Goal: Task Accomplishment & Management: Complete application form

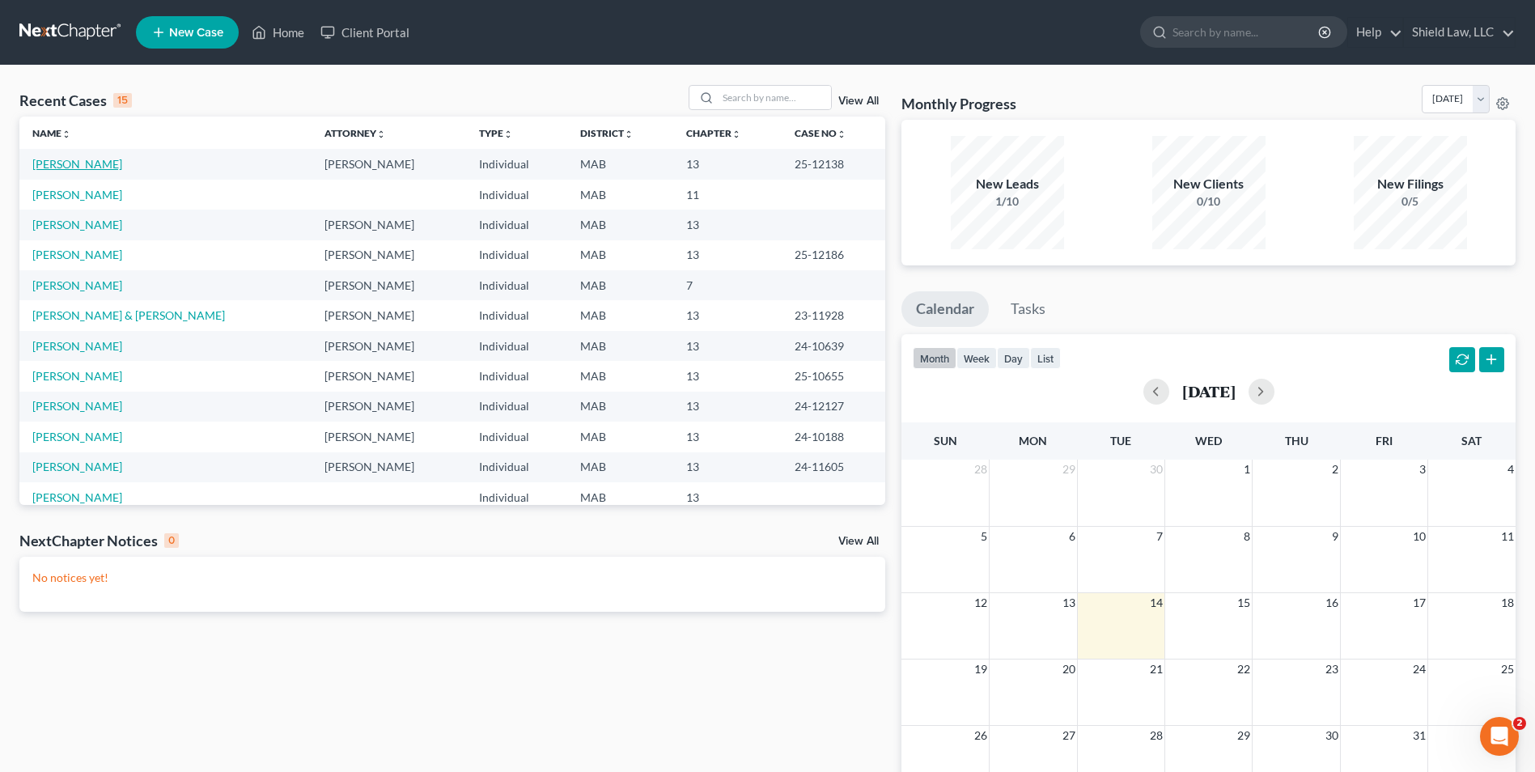
click at [57, 164] on link "[PERSON_NAME]" at bounding box center [77, 164] width 90 height 14
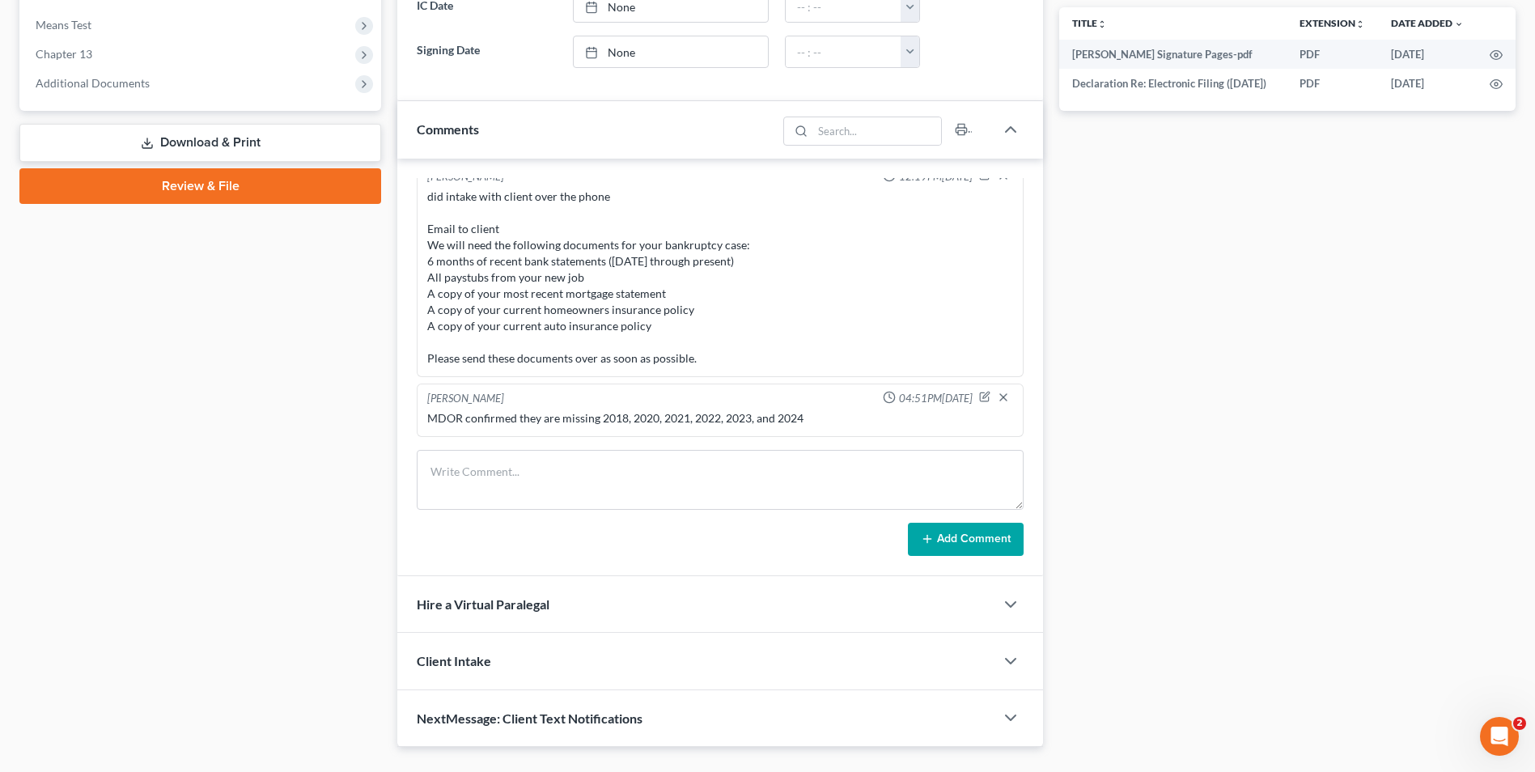
scroll to position [647, 0]
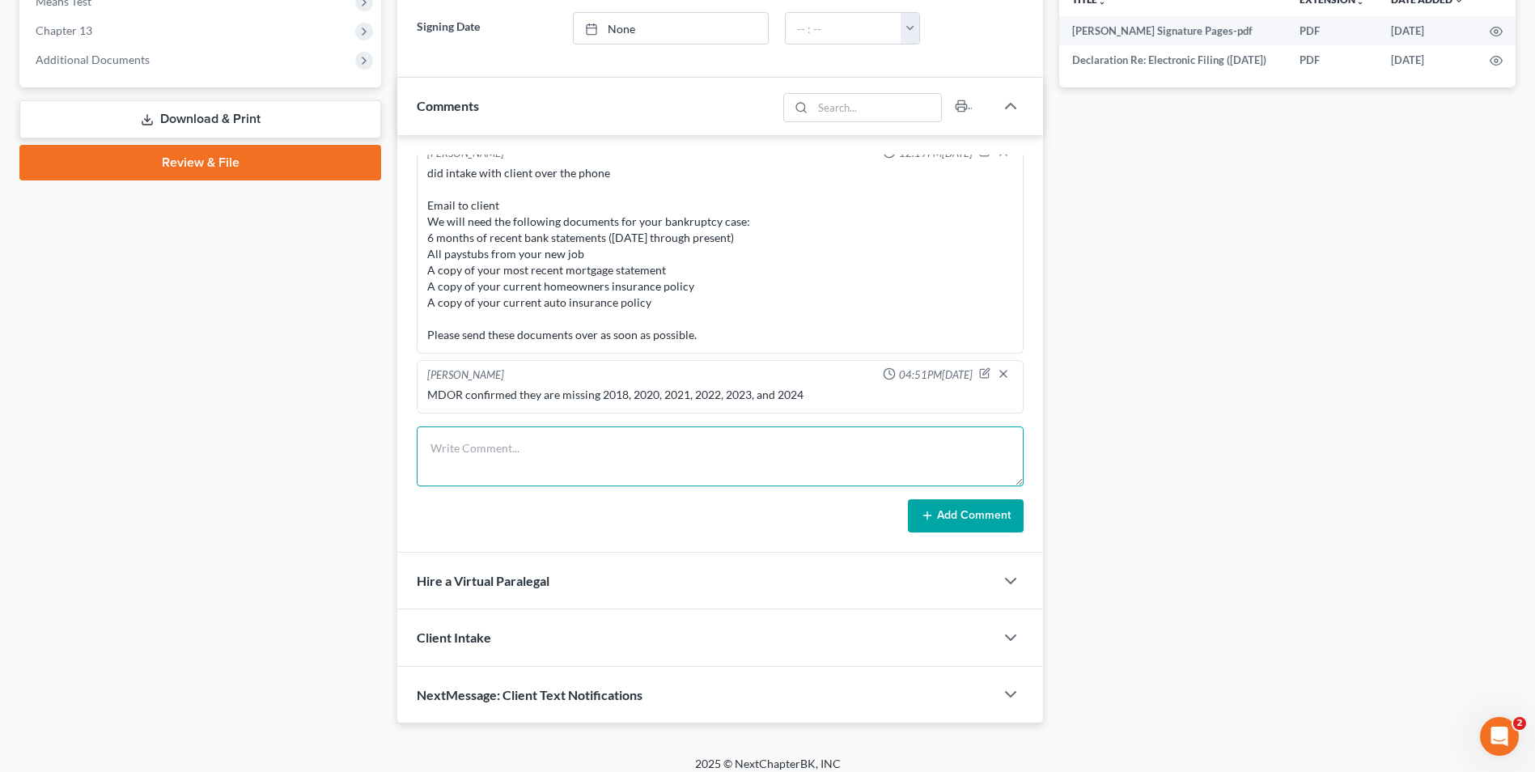
click at [517, 461] on textarea at bounding box center [720, 456] width 607 height 60
paste textarea "I have attached the following documents for your review: Bankruptcy Petition Ba…"
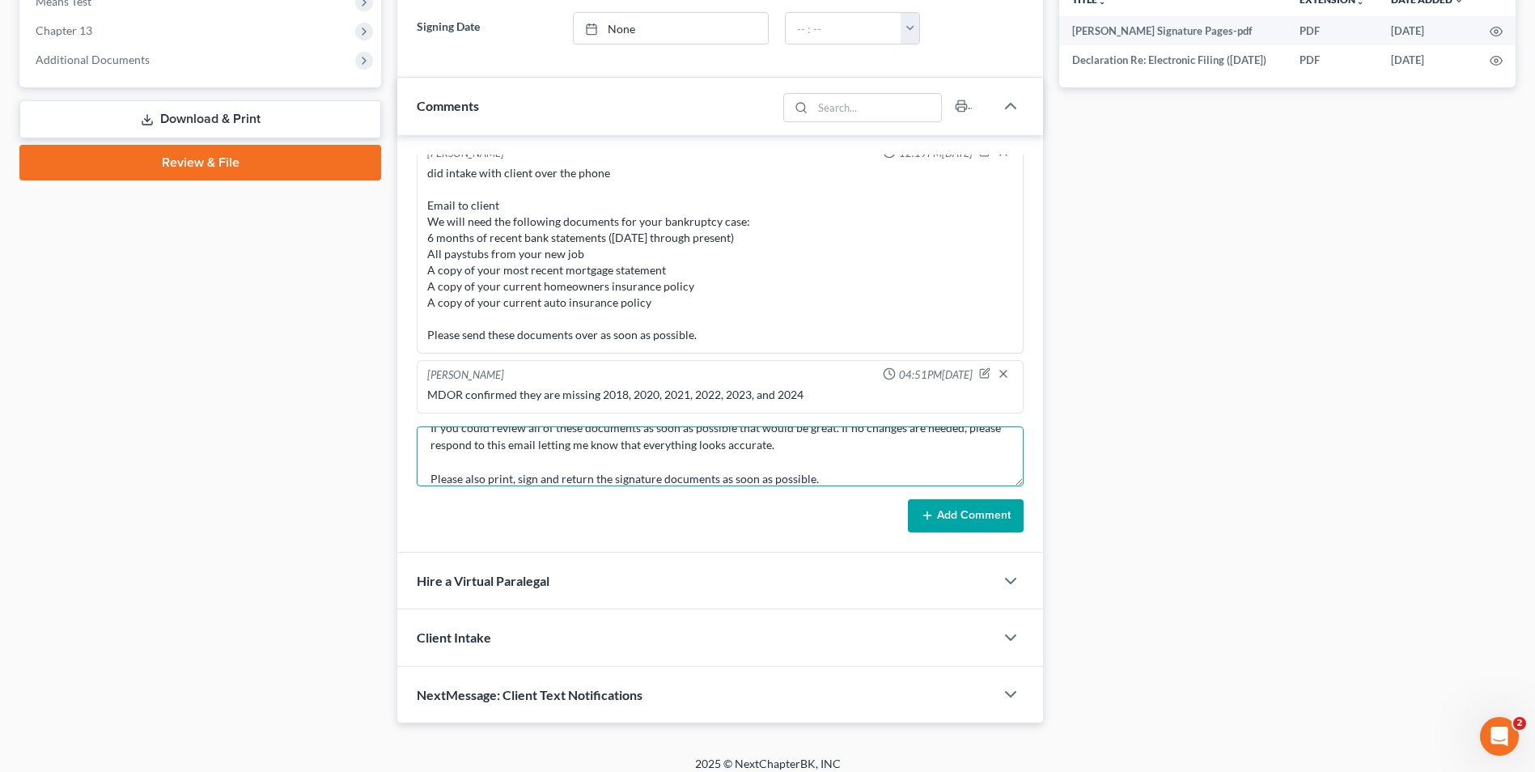
type textarea "email to client I have attached the following documents for your review: Bankru…"
click at [946, 499] on button "Add Comment" at bounding box center [966, 516] width 116 height 34
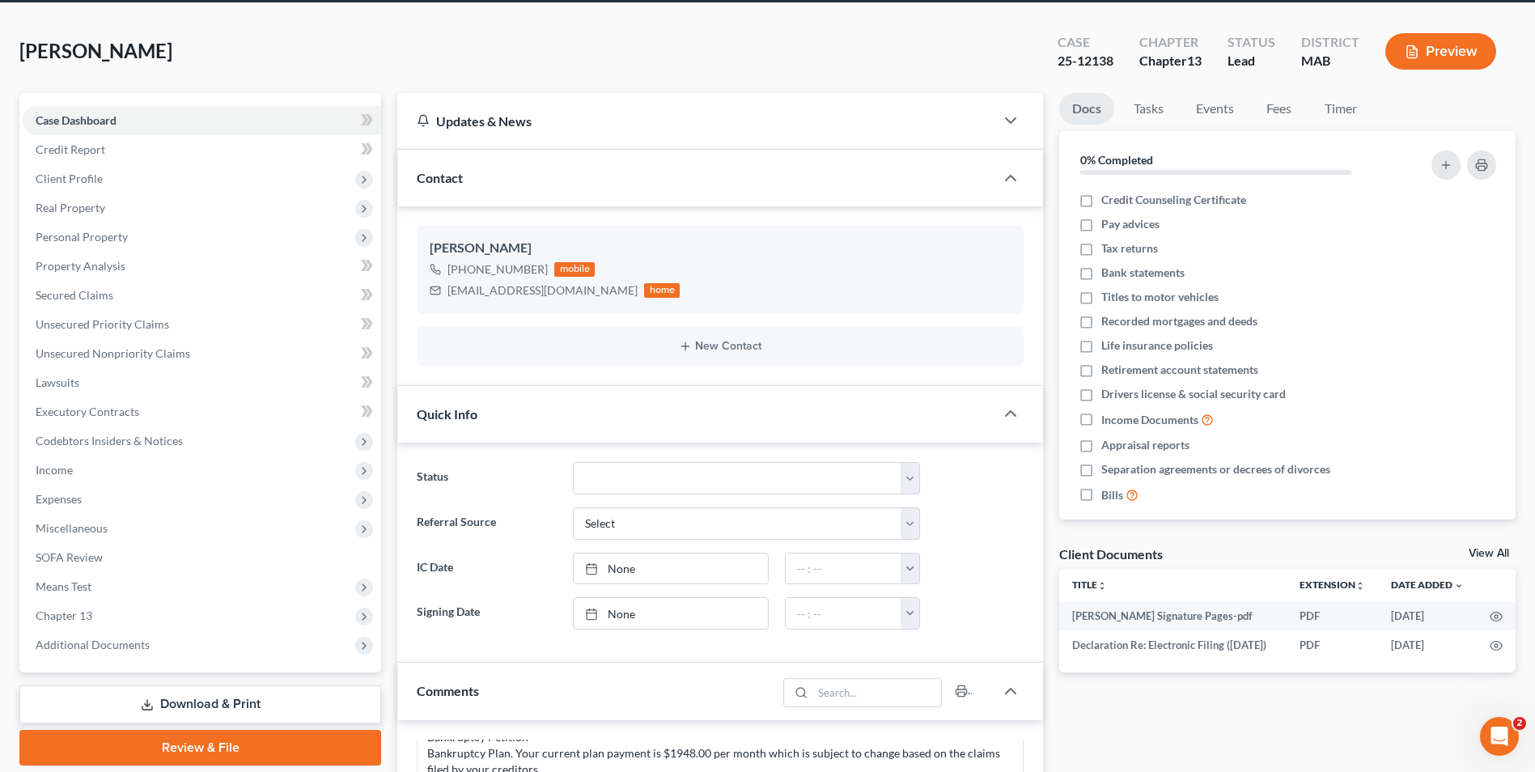
scroll to position [0, 0]
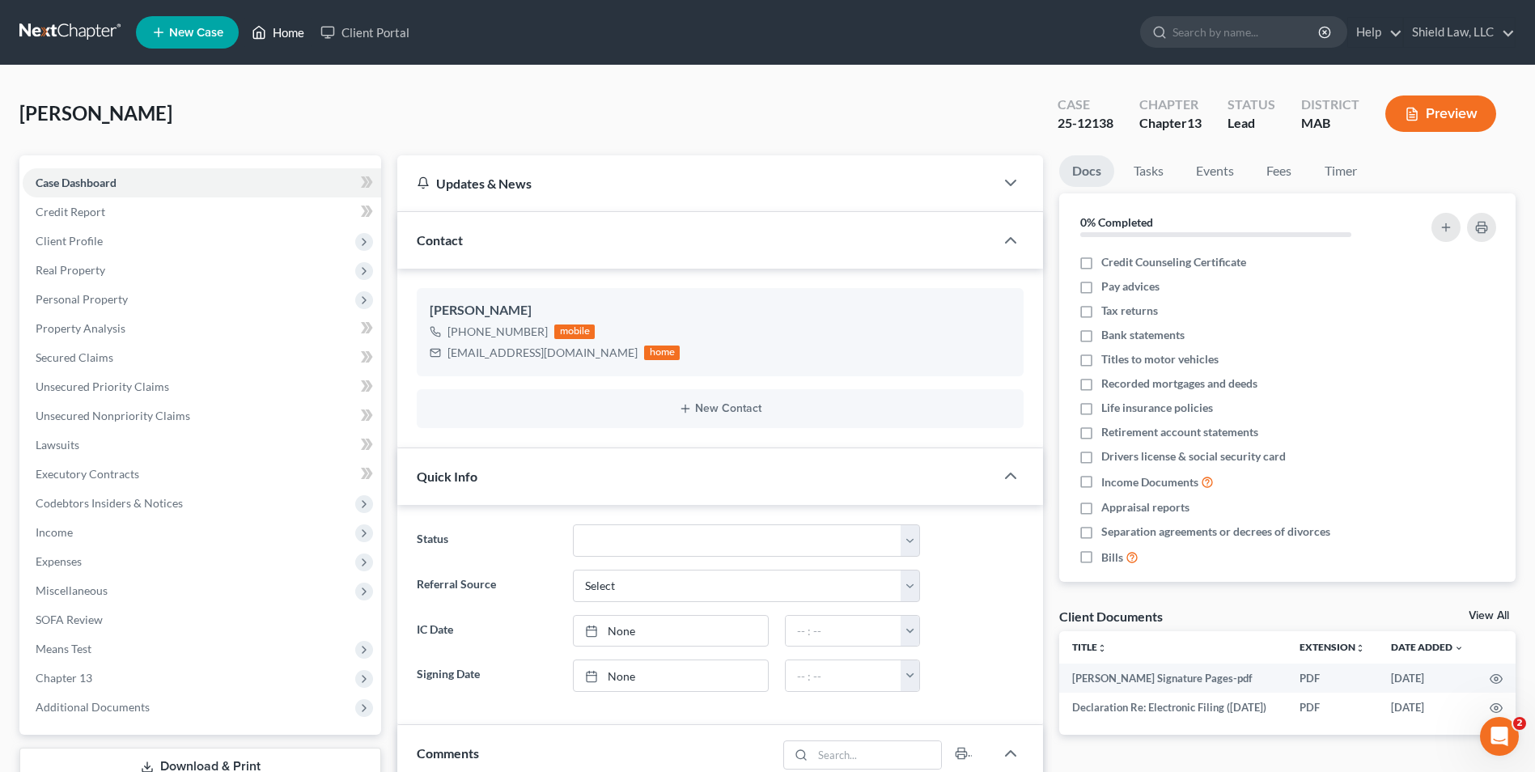
click at [263, 29] on icon at bounding box center [259, 33] width 11 height 12
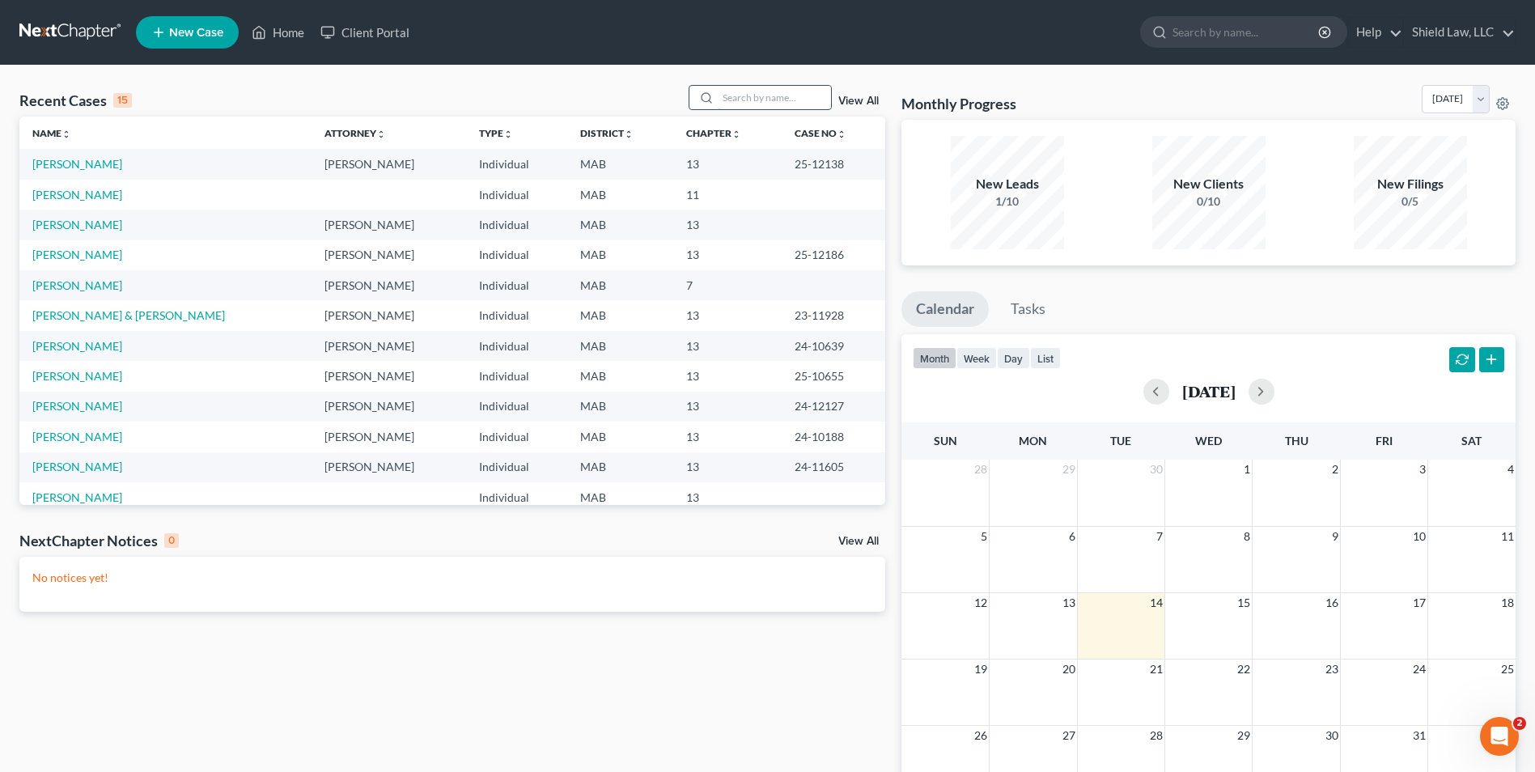
click at [760, 102] on input "search" at bounding box center [774, 97] width 113 height 23
type input "timo"
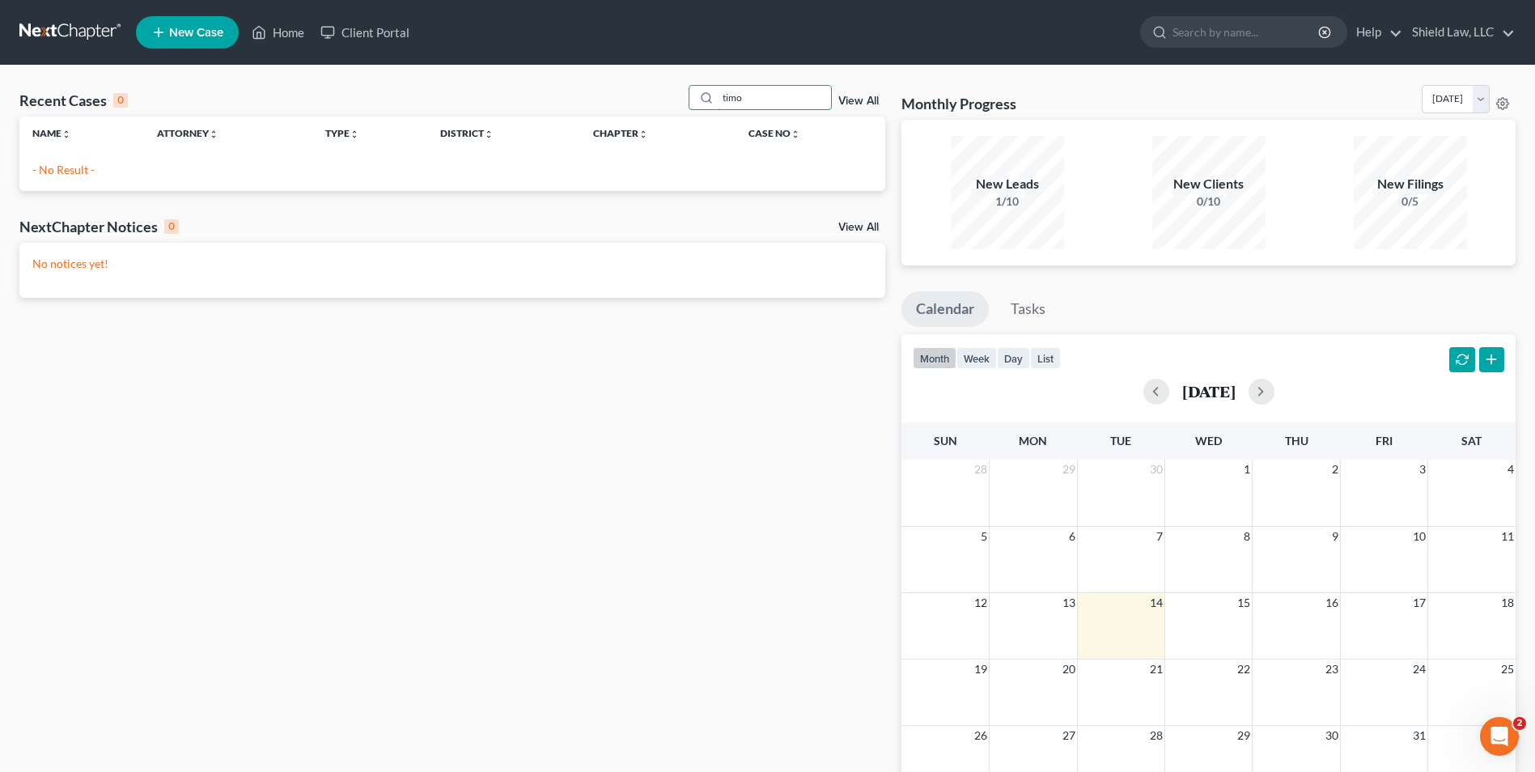
drag, startPoint x: 749, startPoint y: 97, endPoint x: 565, endPoint y: 99, distance: 184.4
click at [611, 97] on div "Recent Cases 0 timo View All" at bounding box center [452, 101] width 866 height 32
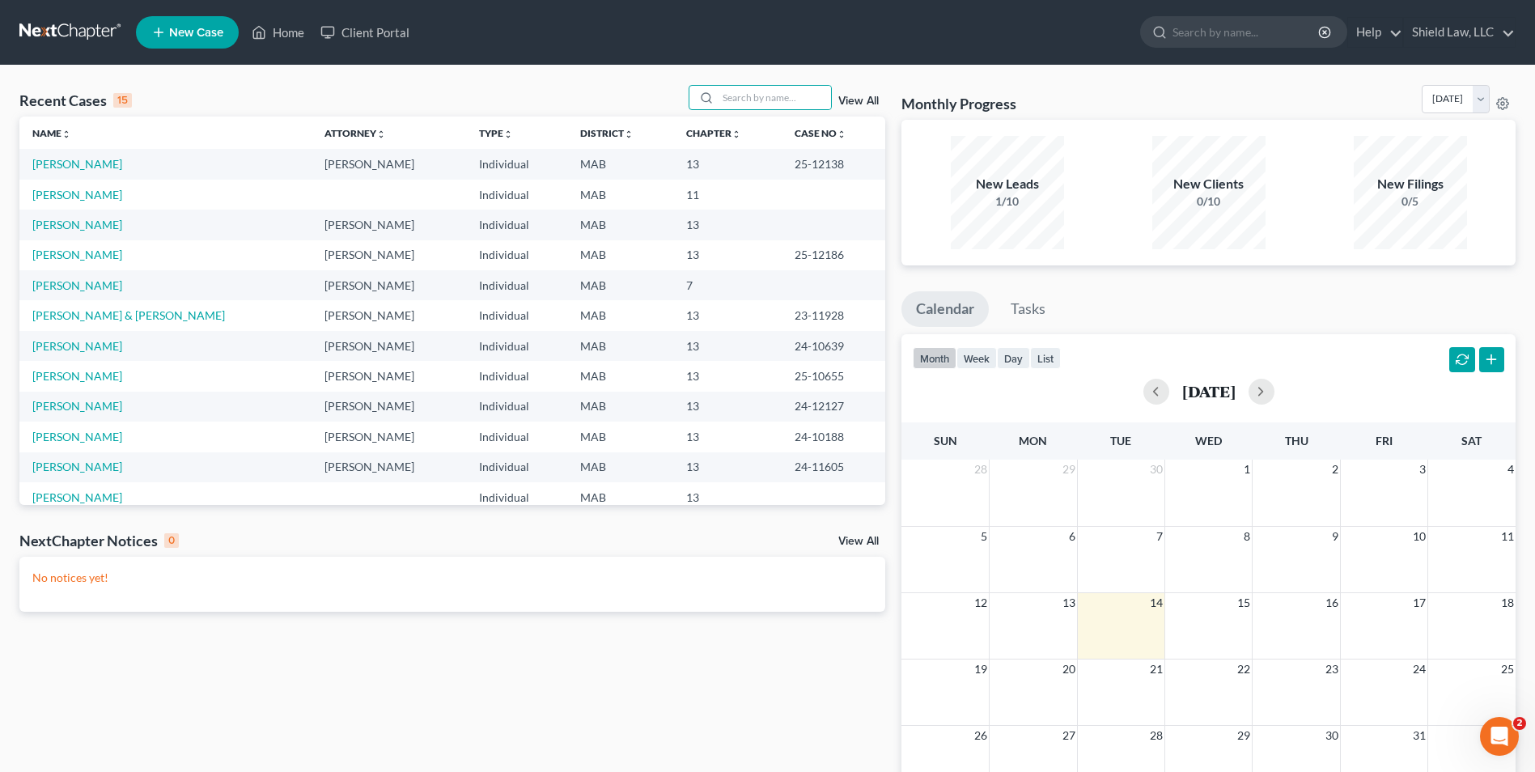
click at [188, 31] on span "New Case" at bounding box center [196, 33] width 54 height 12
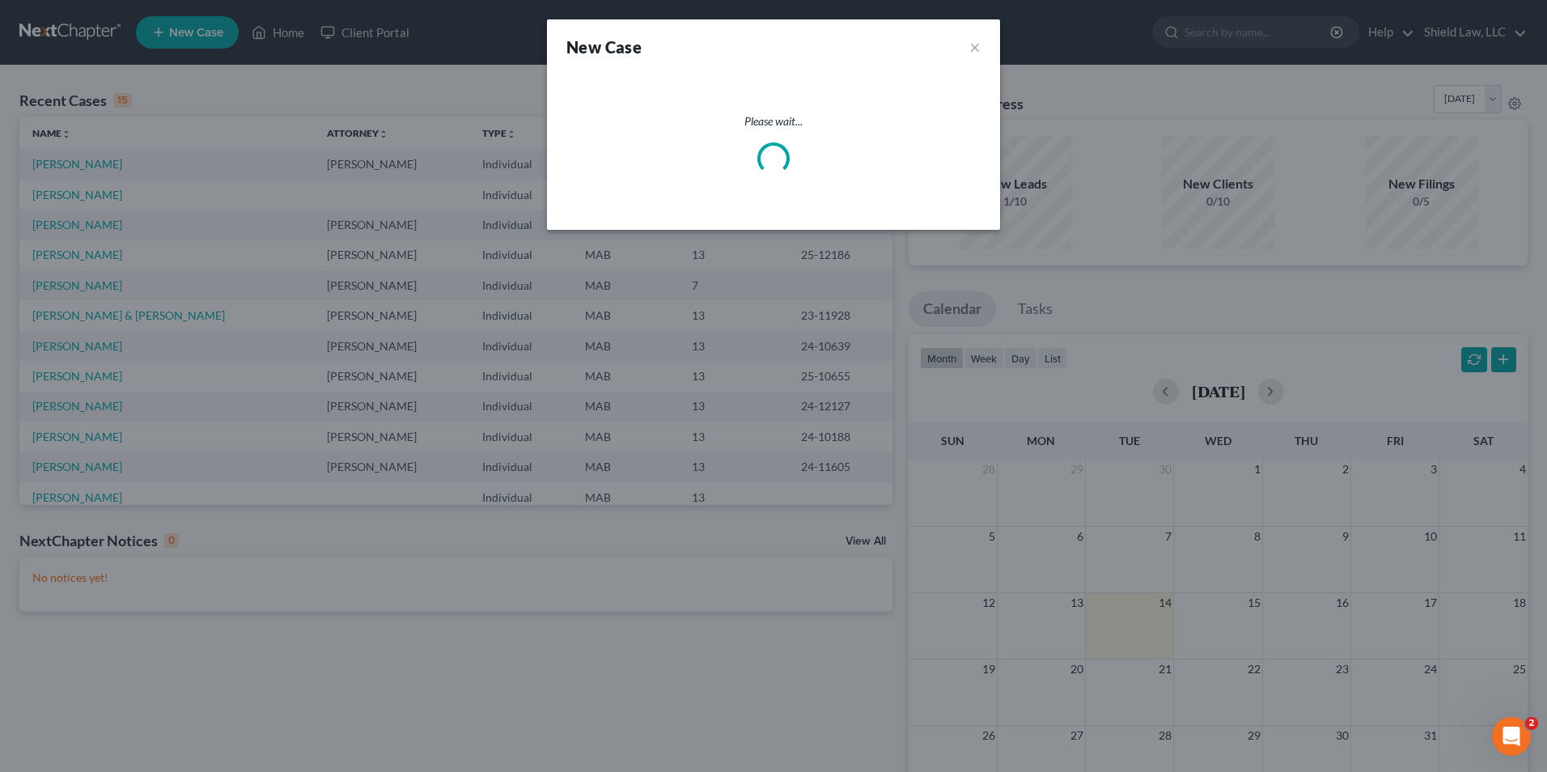
select select "39"
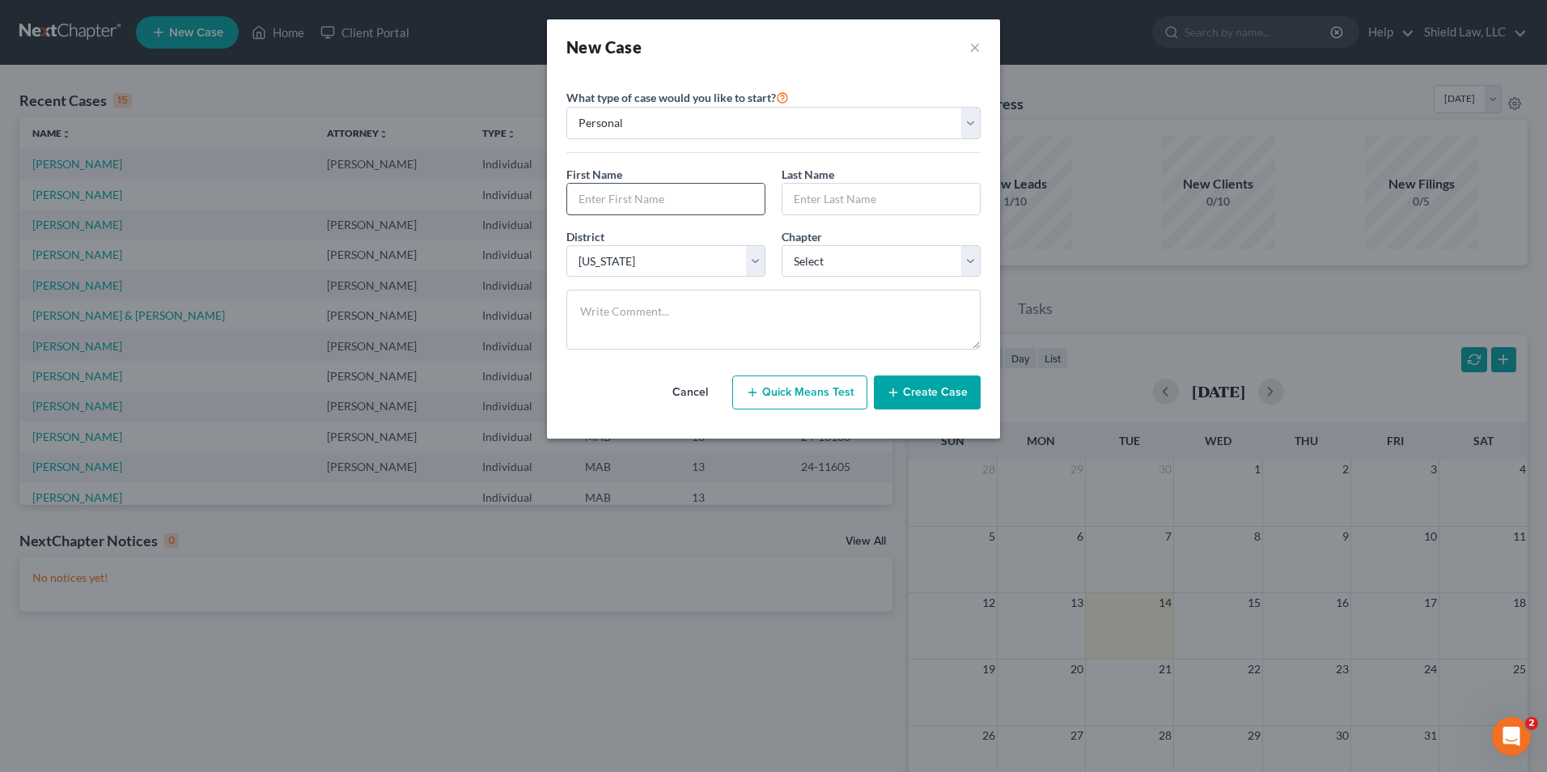
click at [654, 187] on input "text" at bounding box center [665, 199] width 197 height 31
type input "[PERSON_NAME]"
click at [861, 260] on select "Select 7 11 12 13" at bounding box center [880, 261] width 199 height 32
select select "1"
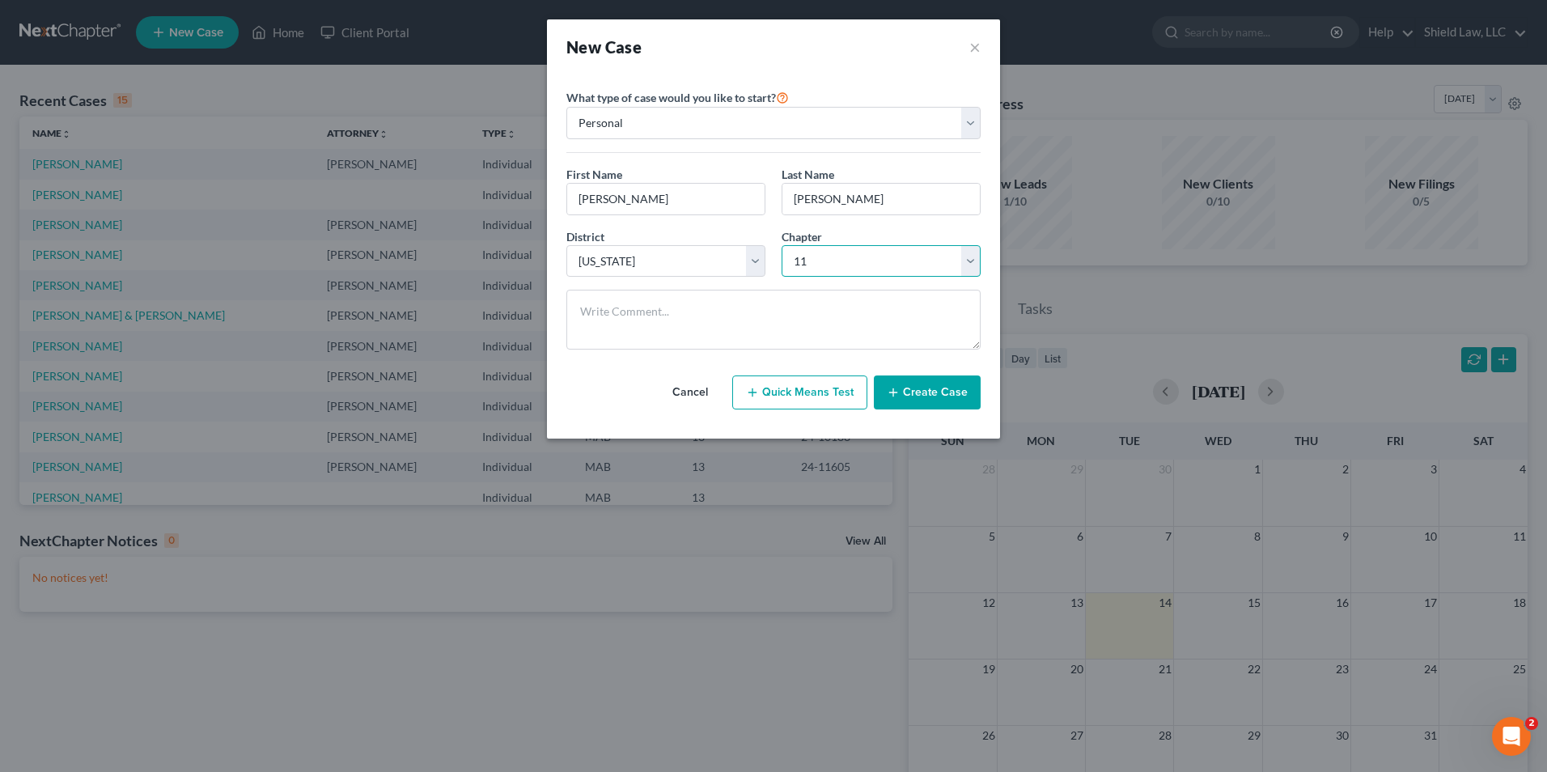
click at [781, 245] on select "Select 7 11 12 13" at bounding box center [880, 261] width 199 height 32
click at [908, 387] on button "Create Case" at bounding box center [927, 392] width 107 height 34
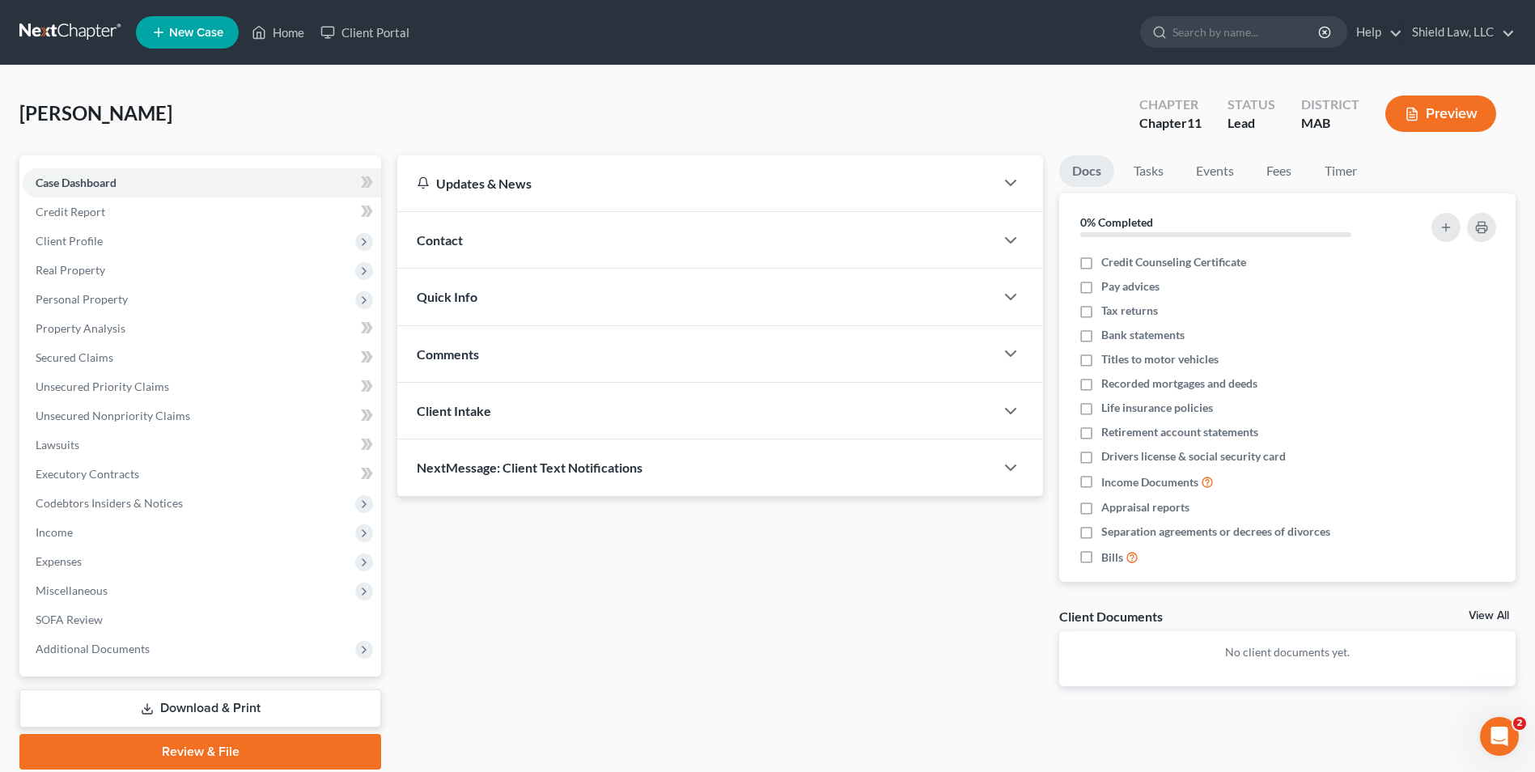
click at [536, 250] on div "Contact" at bounding box center [695, 240] width 597 height 56
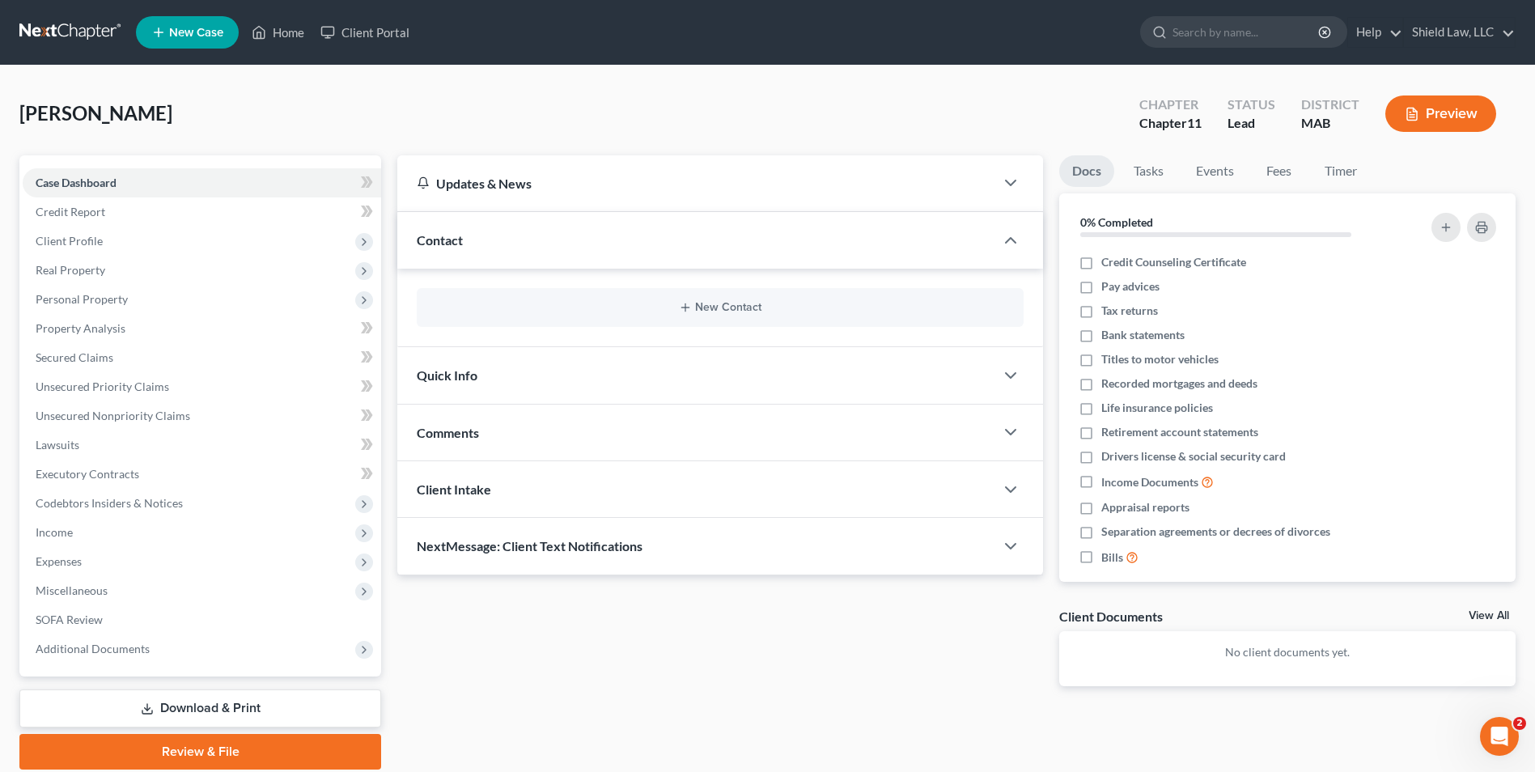
click at [718, 300] on div "New Contact" at bounding box center [720, 307] width 607 height 39
click at [720, 303] on button "New Contact" at bounding box center [720, 307] width 581 height 13
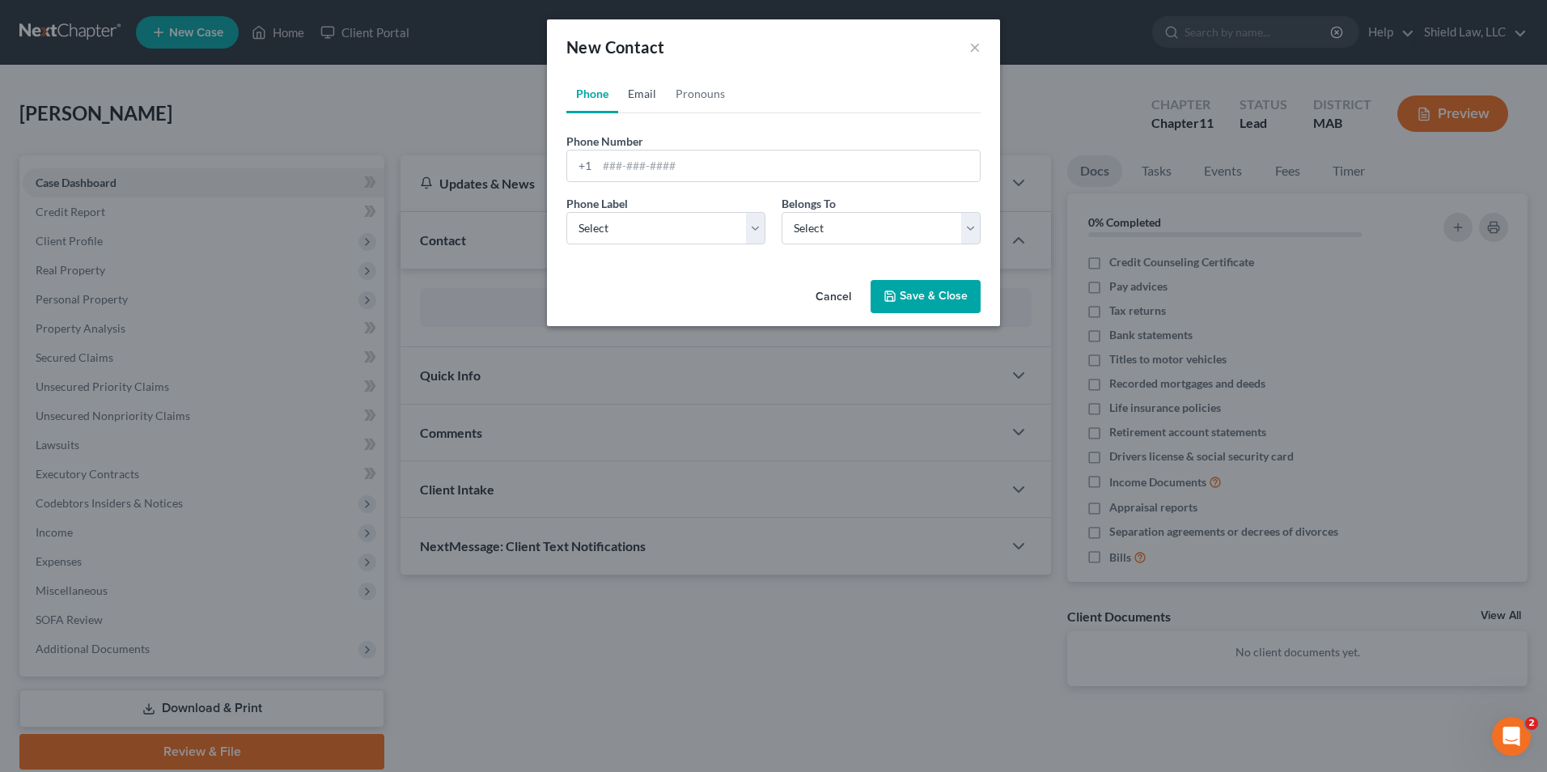
click at [633, 85] on link "Email" at bounding box center [642, 93] width 48 height 39
click at [643, 163] on input "email" at bounding box center [788, 165] width 383 height 31
paste input "[EMAIL_ADDRESS][DOMAIN_NAME]"
type input "[EMAIL_ADDRESS][DOMAIN_NAME]"
drag, startPoint x: 686, startPoint y: 226, endPoint x: 686, endPoint y: 243, distance: 16.2
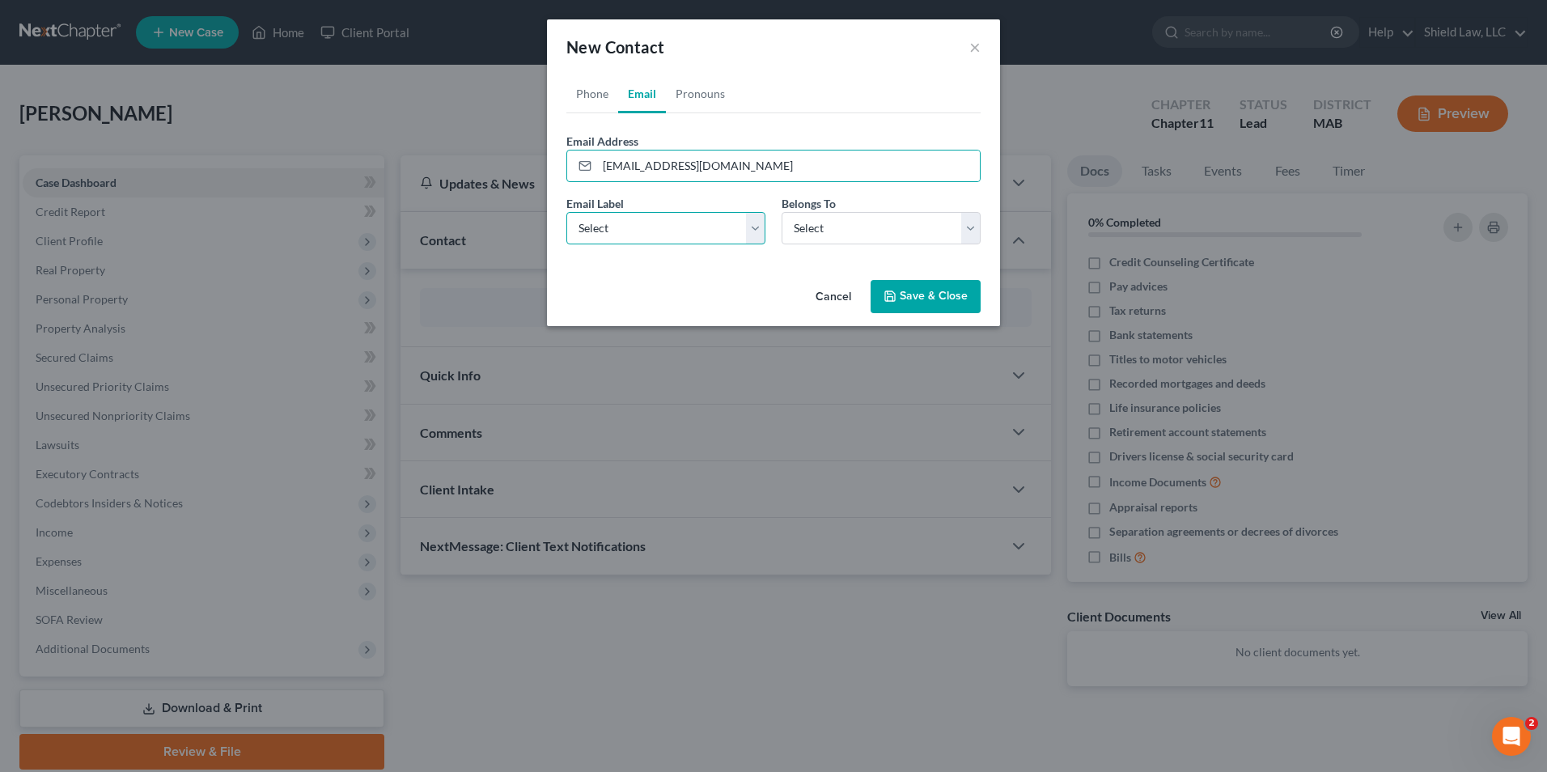
click at [686, 226] on select "Select Home Work Other" at bounding box center [665, 228] width 199 height 32
select select "0"
click at [566, 212] on select "Select Home Work Other" at bounding box center [665, 228] width 199 height 32
drag, startPoint x: 871, startPoint y: 232, endPoint x: 875, endPoint y: 247, distance: 15.1
click at [871, 232] on select "Select Client Other" at bounding box center [880, 228] width 199 height 32
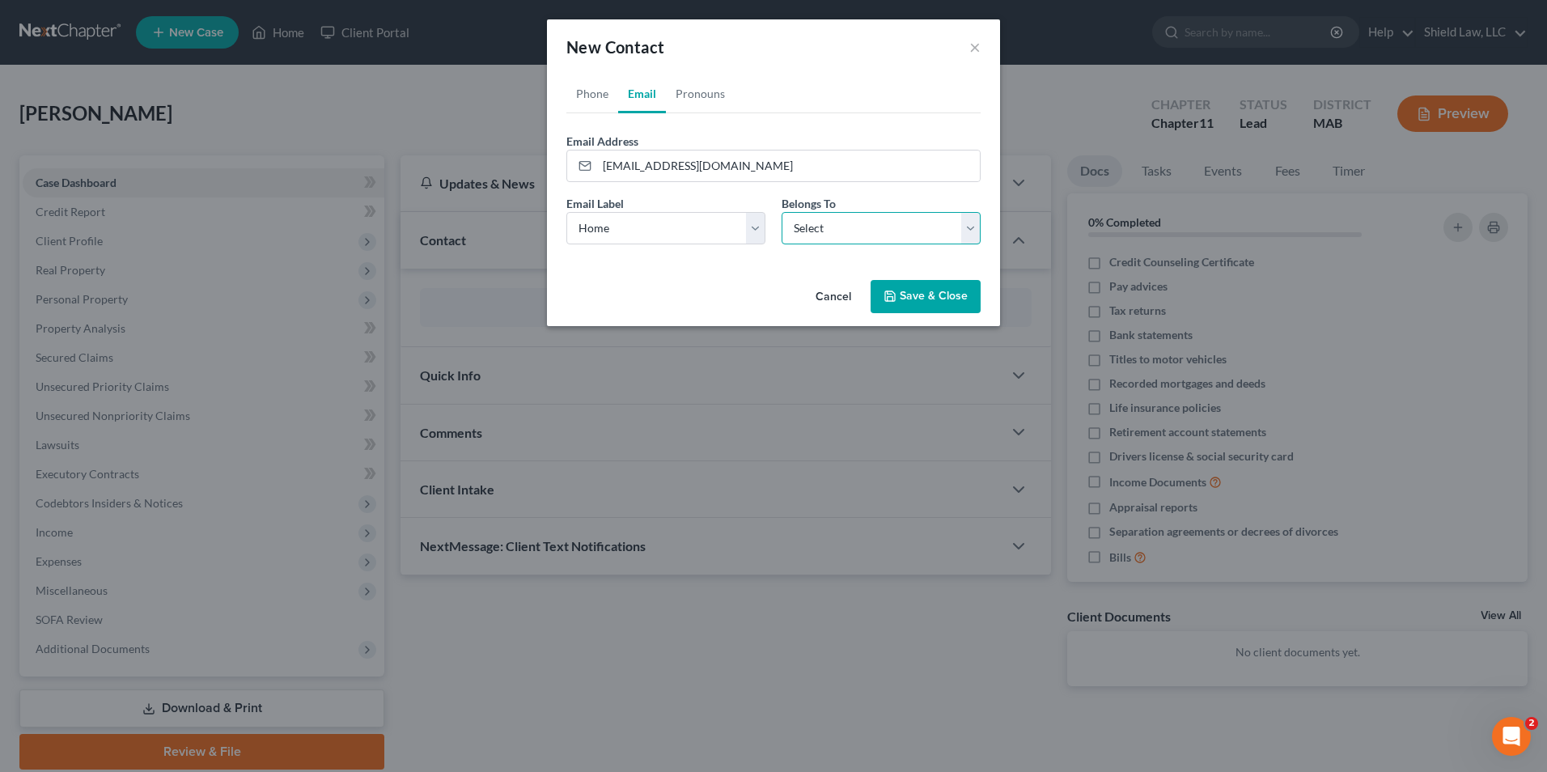
select select "0"
click at [781, 212] on select "Select Client Other" at bounding box center [880, 228] width 199 height 32
click at [950, 305] on button "Save & Close" at bounding box center [925, 297] width 110 height 34
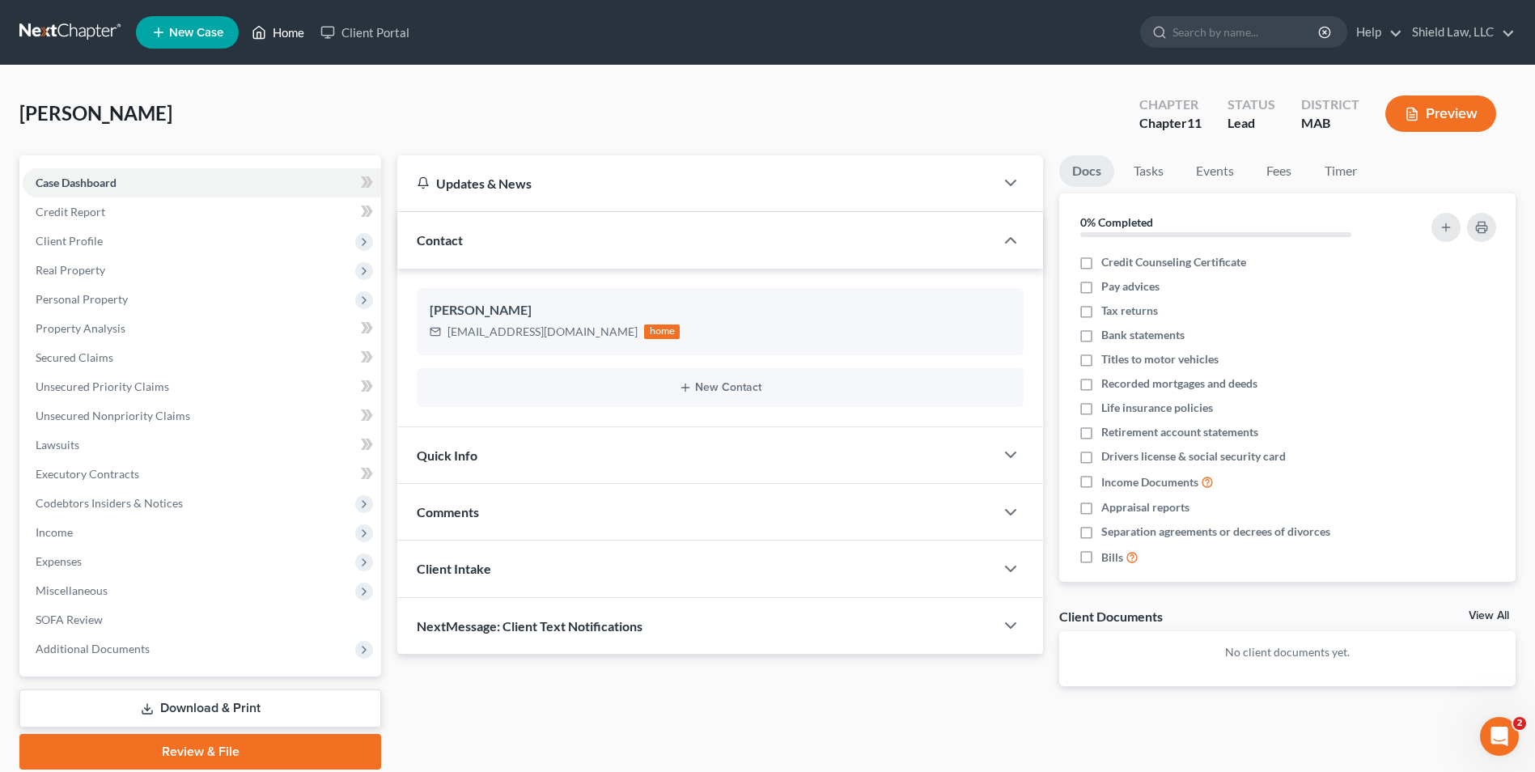
click at [264, 28] on icon at bounding box center [259, 32] width 15 height 19
